Goal: Task Accomplishment & Management: Use online tool/utility

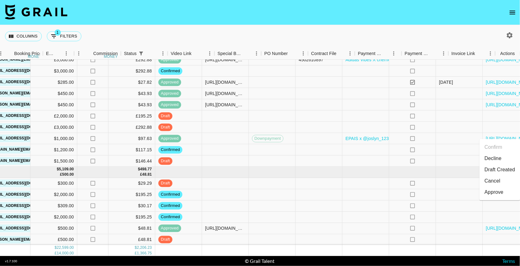
scroll to position [227, 305]
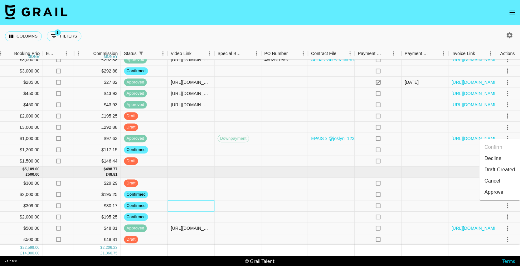
click at [210, 205] on div at bounding box center [191, 205] width 47 height 11
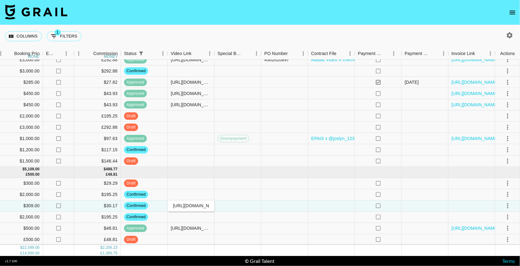
scroll to position [0, 240]
type input "[URL][DOMAIN_NAME]"
click at [250, 204] on div at bounding box center [238, 205] width 47 height 11
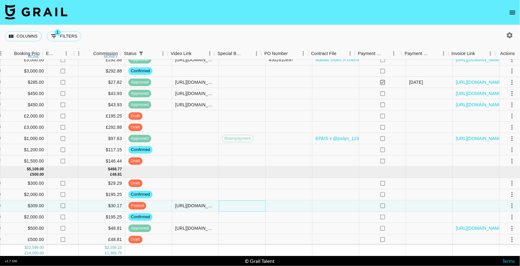
scroll to position [227, 305]
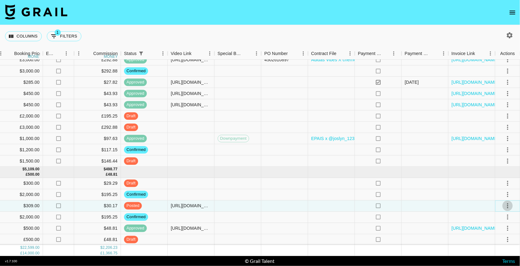
click at [506, 206] on icon "select merge strategy" at bounding box center [507, 205] width 7 height 7
click at [500, 191] on div "Approve" at bounding box center [494, 191] width 19 height 7
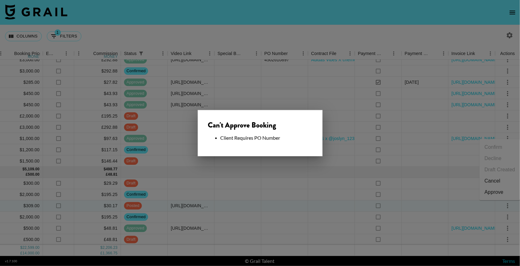
click at [332, 191] on div at bounding box center [260, 133] width 520 height 266
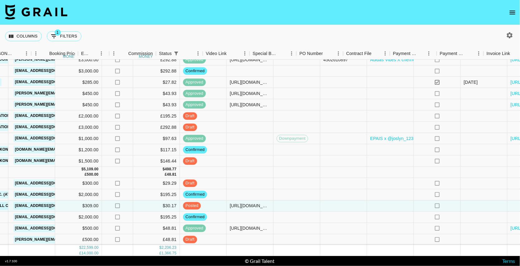
scroll to position [227, 289]
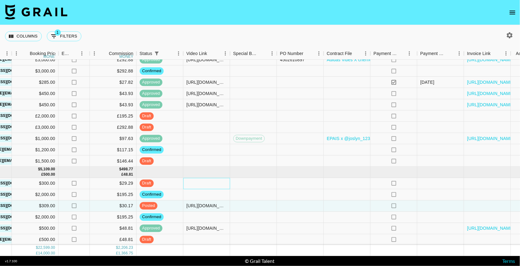
click at [201, 185] on div at bounding box center [206, 183] width 47 height 11
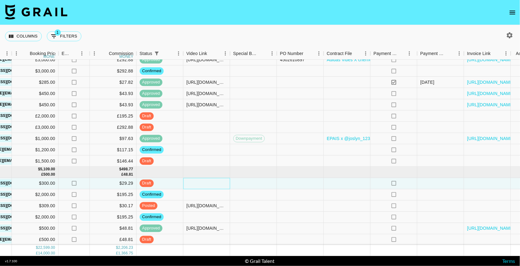
click at [201, 185] on div at bounding box center [206, 183] width 47 height 11
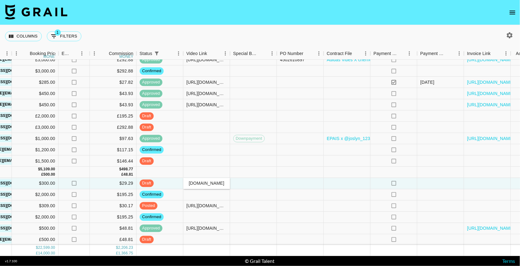
type input "[URL][DOMAIN_NAME]"
click at [277, 171] on div at bounding box center [300, 172] width 47 height 11
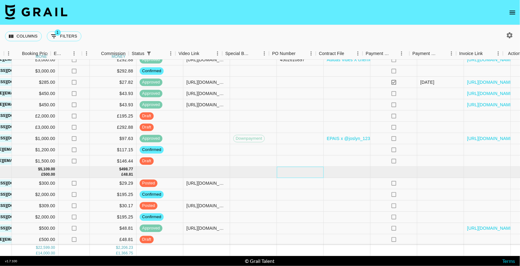
scroll to position [227, 305]
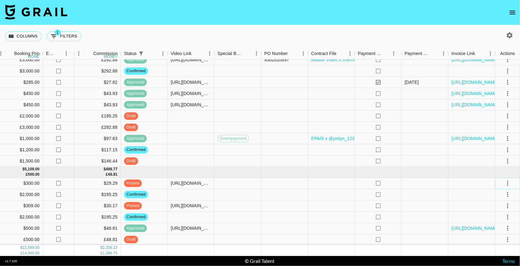
click at [506, 182] on icon "select merge strategy" at bounding box center [507, 182] width 7 height 7
click at [495, 241] on div "Approve" at bounding box center [494, 240] width 19 height 7
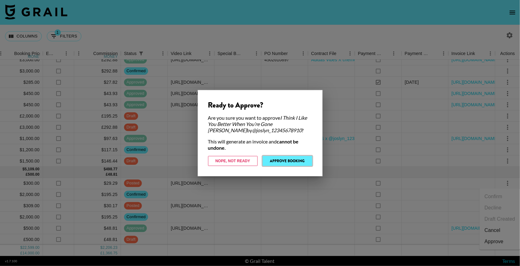
click at [298, 161] on button "Approve Booking" at bounding box center [288, 161] width 50 height 10
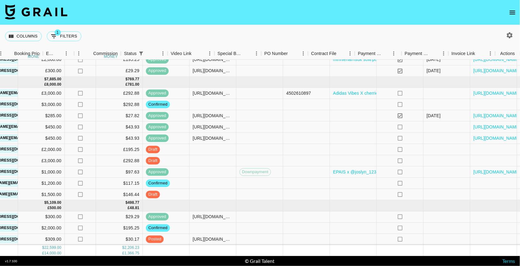
scroll to position [194, 305]
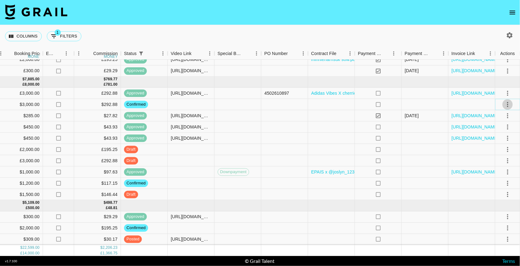
click at [506, 105] on icon "select merge strategy" at bounding box center [507, 103] width 7 height 7
click at [494, 140] on li "Draft Created" at bounding box center [500, 139] width 41 height 11
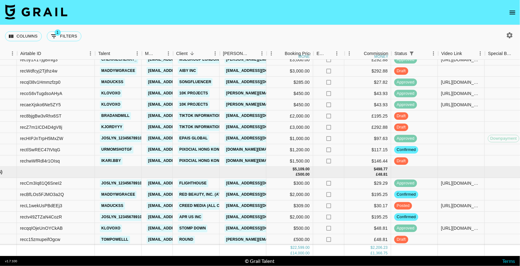
scroll to position [227, 33]
